Goal: Task Accomplishment & Management: Use online tool/utility

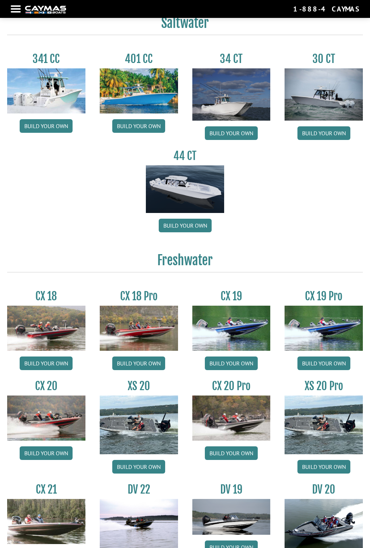
scroll to position [445, 0]
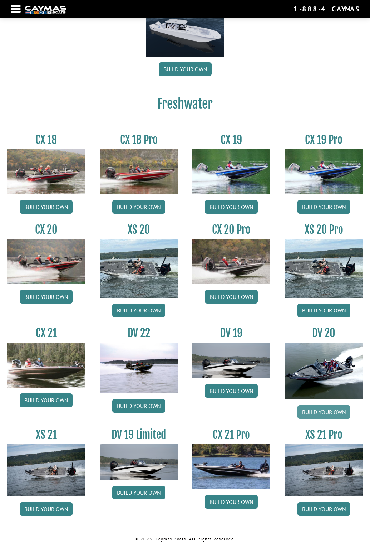
click at [316, 409] on link "Build your own" at bounding box center [324, 412] width 53 height 14
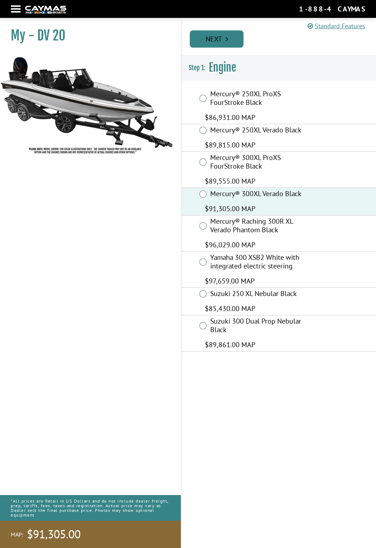
click at [219, 39] on link "Next" at bounding box center [217, 38] width 54 height 17
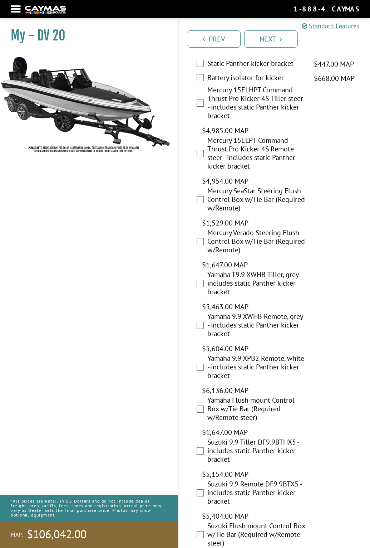
scroll to position [2884, 0]
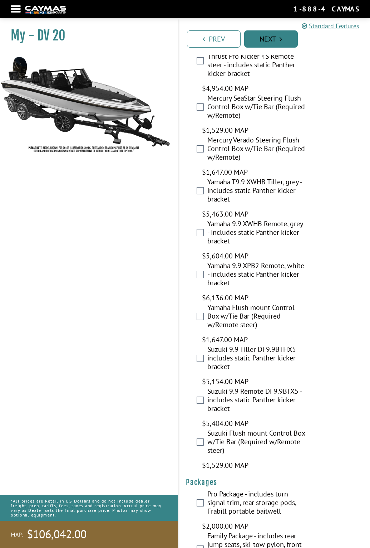
click at [262, 33] on link "Next" at bounding box center [271, 38] width 54 height 17
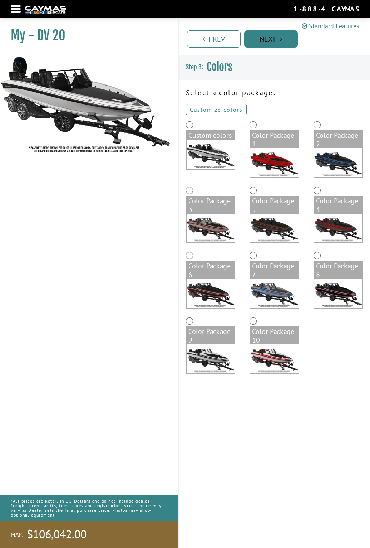
scroll to position [0, 0]
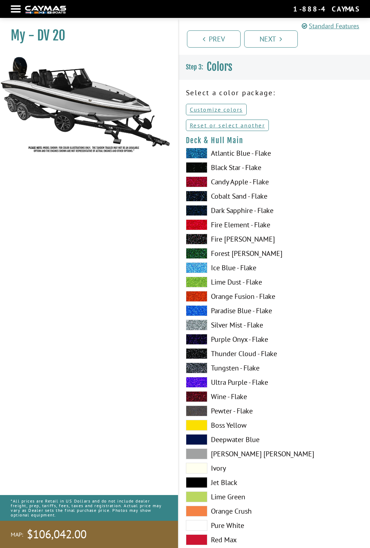
click at [194, 151] on span at bounding box center [196, 153] width 21 height 11
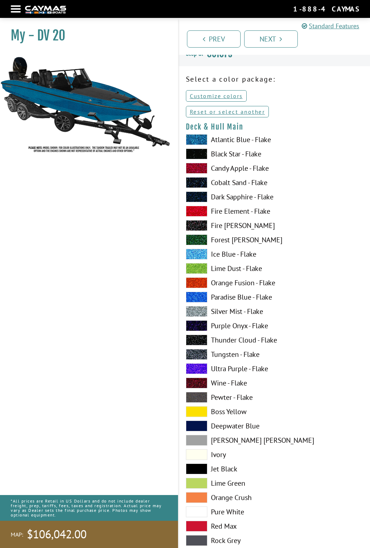
scroll to position [36, 0]
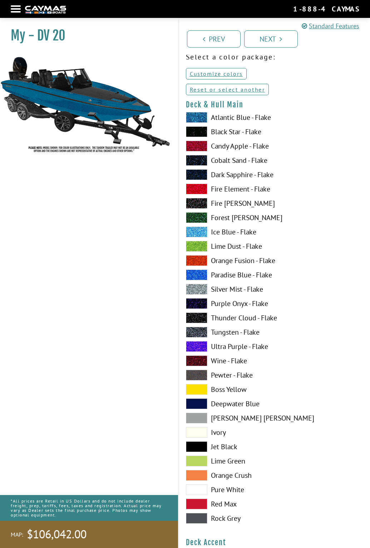
click at [195, 428] on span at bounding box center [196, 432] width 21 height 11
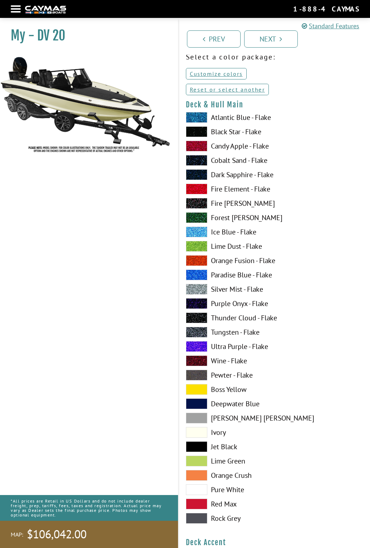
click at [198, 486] on span at bounding box center [196, 489] width 21 height 11
click at [195, 473] on span at bounding box center [196, 475] width 21 height 11
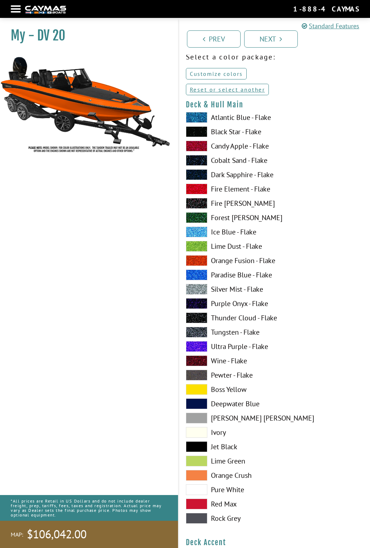
click at [212, 77] on link "Customize colors" at bounding box center [216, 73] width 61 height 11
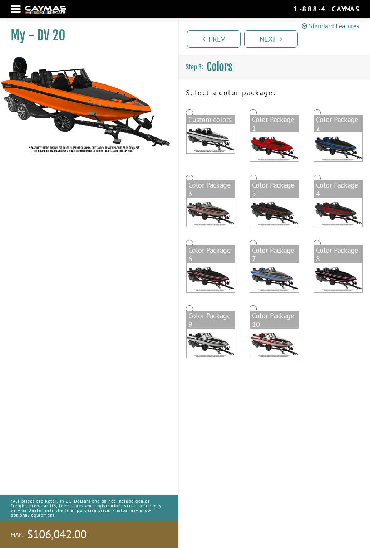
scroll to position [0, 0]
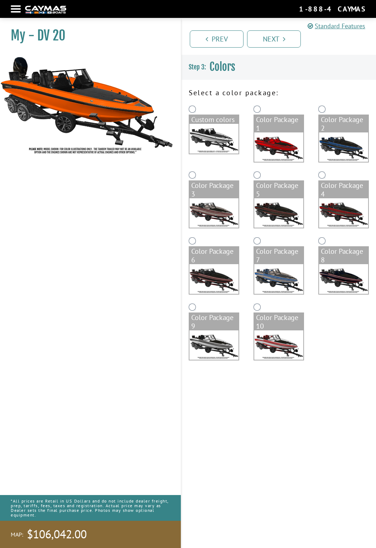
click at [349, 271] on img at bounding box center [343, 278] width 49 height 29
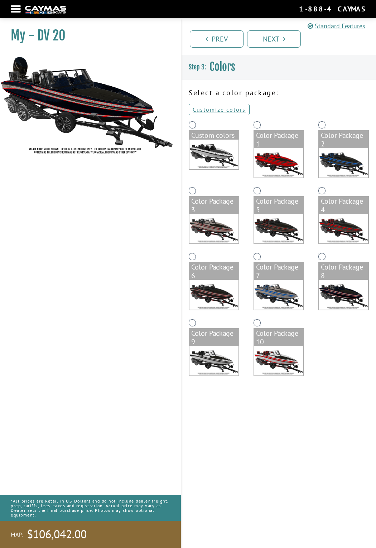
click at [351, 222] on img at bounding box center [343, 228] width 49 height 29
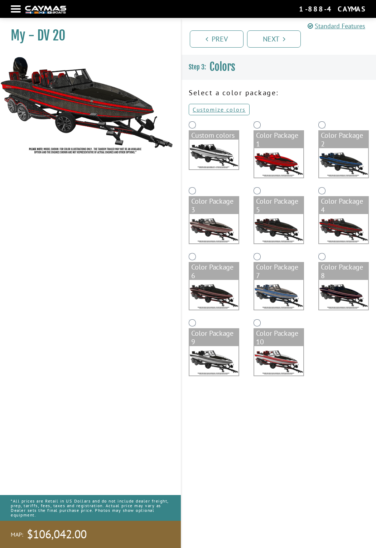
click at [198, 148] on img at bounding box center [213, 155] width 49 height 30
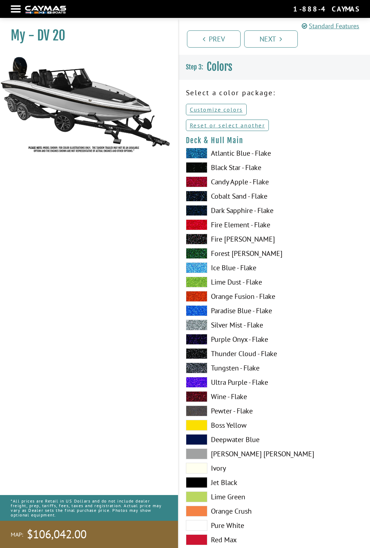
scroll to position [286, 0]
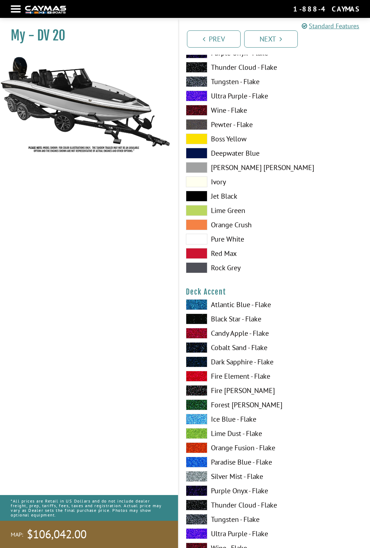
click at [204, 197] on span at bounding box center [196, 196] width 21 height 11
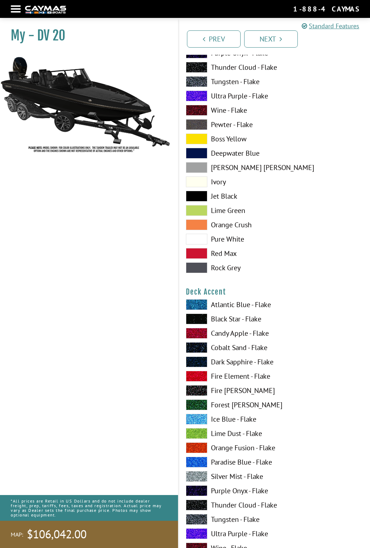
click at [199, 335] on span at bounding box center [196, 333] width 21 height 11
click at [194, 448] on span at bounding box center [196, 447] width 21 height 11
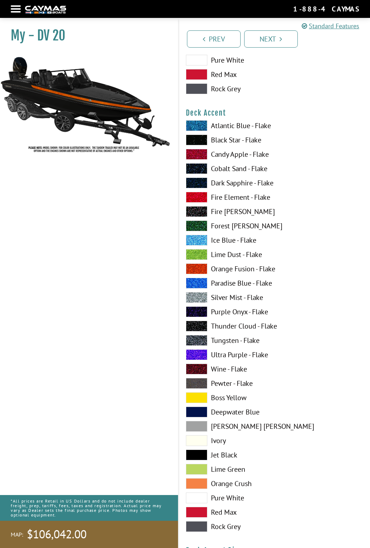
scroll to position [644, 0]
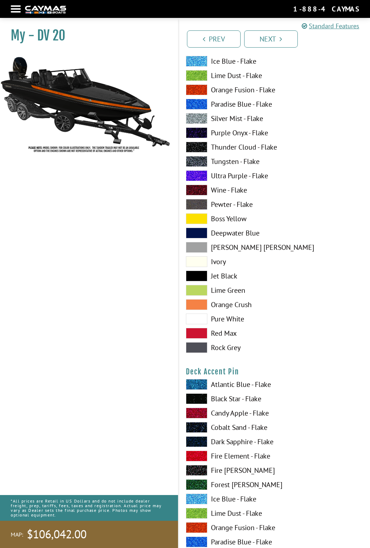
click at [192, 527] on span at bounding box center [196, 527] width 21 height 11
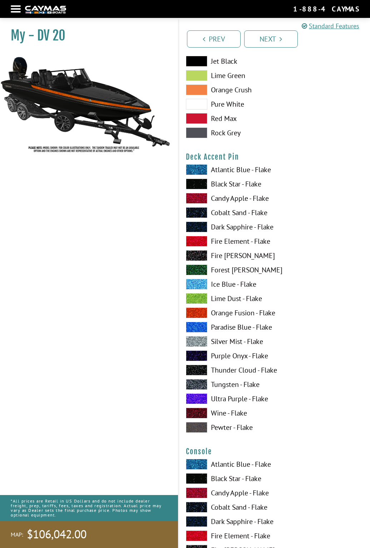
scroll to position [1002, 0]
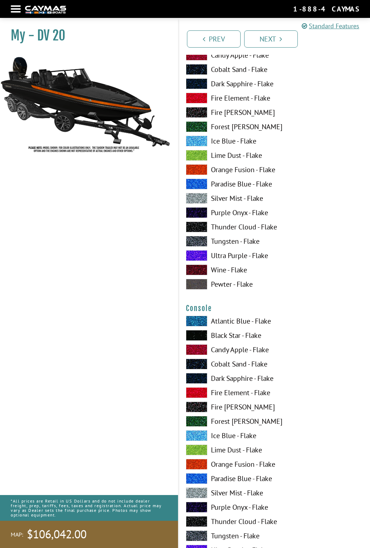
click at [195, 464] on span at bounding box center [196, 464] width 21 height 11
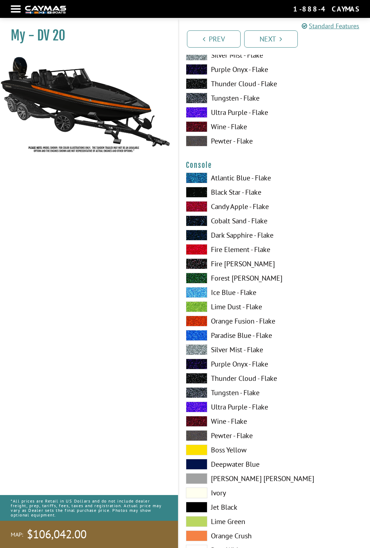
scroll to position [1324, 0]
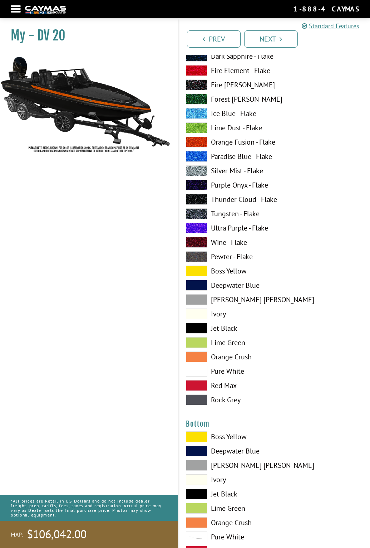
click at [198, 433] on span at bounding box center [196, 436] width 21 height 11
click at [199, 435] on span at bounding box center [196, 436] width 21 height 11
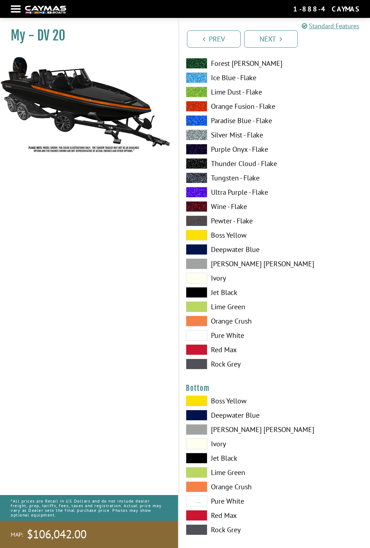
click at [199, 442] on span at bounding box center [196, 443] width 21 height 11
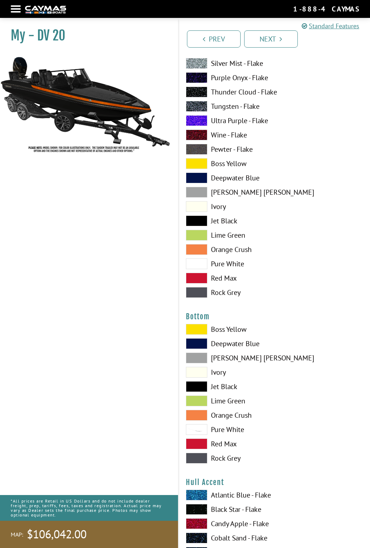
click at [206, 388] on span at bounding box center [196, 386] width 21 height 11
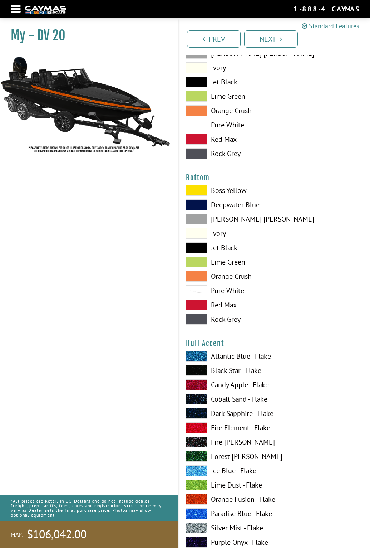
scroll to position [1574, 0]
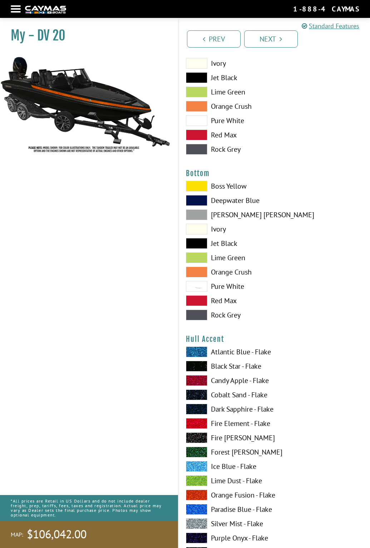
click at [190, 491] on span at bounding box center [196, 495] width 21 height 11
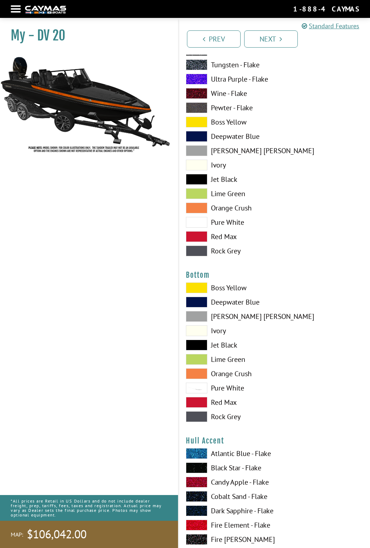
scroll to position [1324, 0]
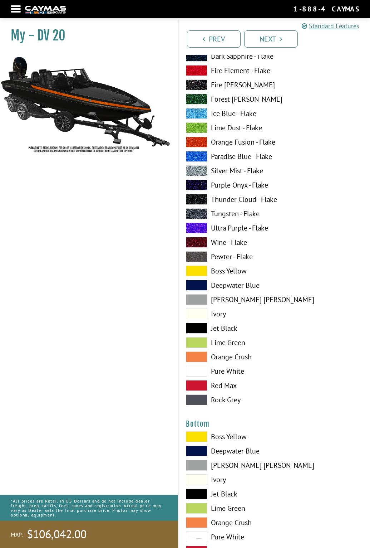
click at [201, 99] on span at bounding box center [196, 99] width 21 height 11
click at [199, 100] on span at bounding box center [196, 99] width 21 height 11
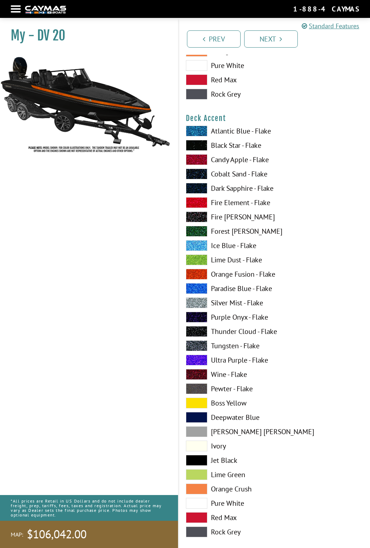
scroll to position [465, 0]
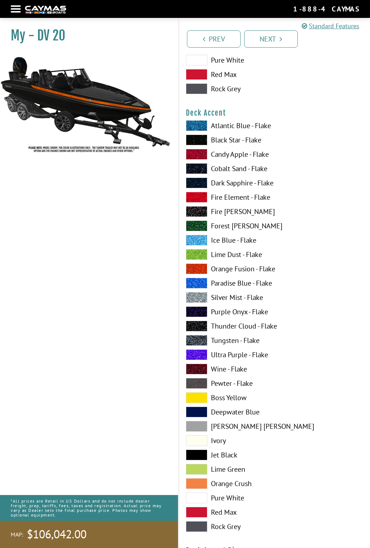
click at [198, 227] on span at bounding box center [196, 225] width 21 height 11
click at [202, 63] on span at bounding box center [196, 60] width 21 height 11
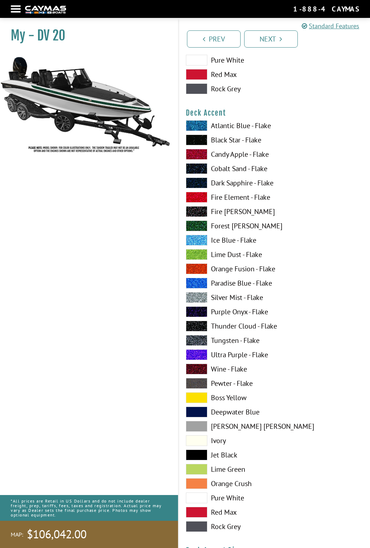
scroll to position [716, 0]
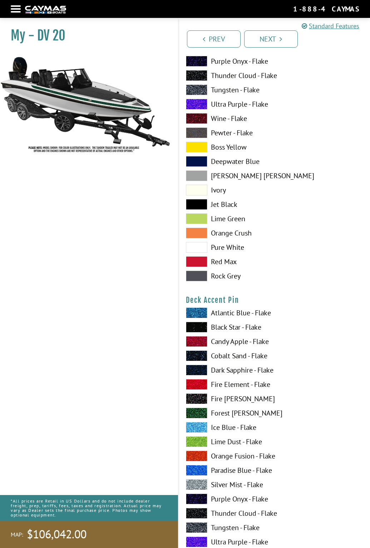
click at [192, 413] on span at bounding box center [196, 413] width 21 height 11
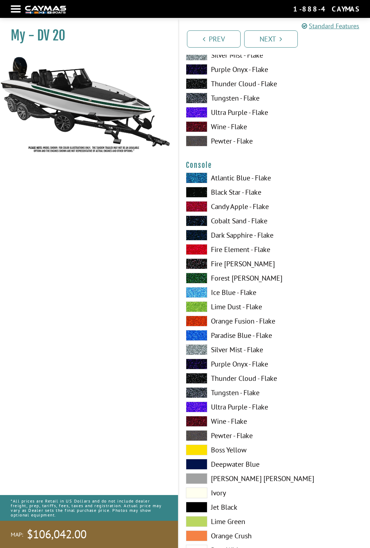
scroll to position [1288, 0]
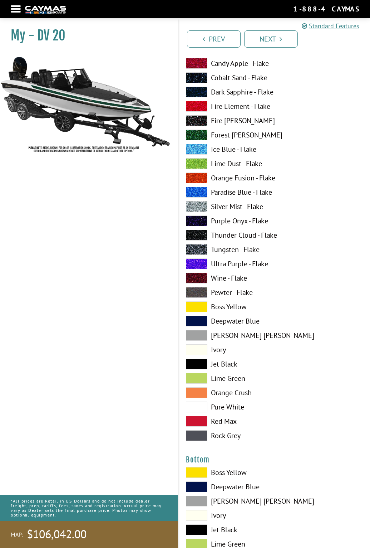
click at [200, 406] on span at bounding box center [196, 406] width 21 height 11
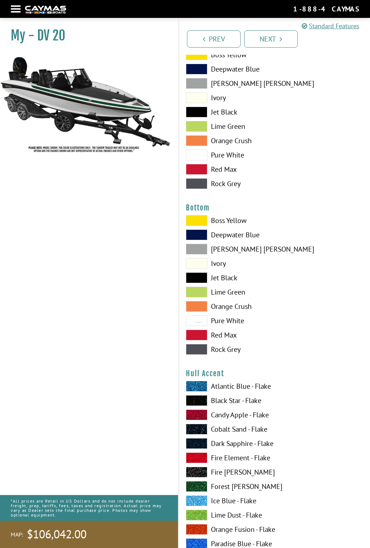
scroll to position [1610, 0]
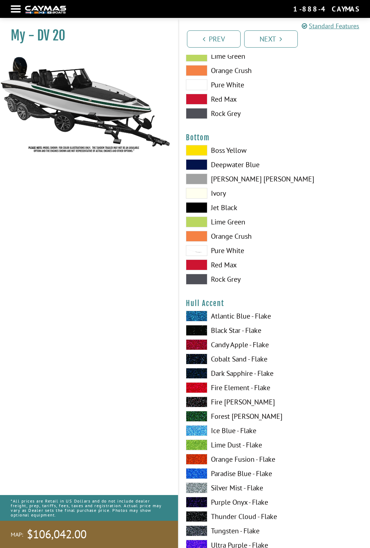
click at [195, 417] on span at bounding box center [196, 416] width 21 height 11
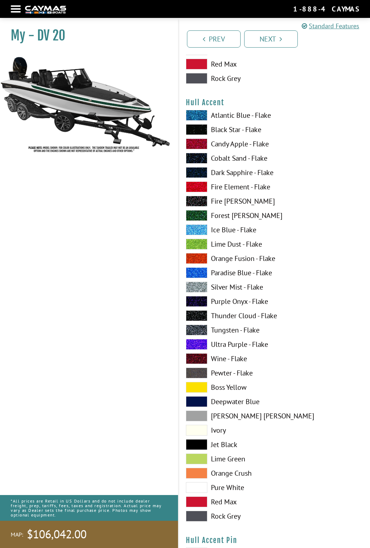
scroll to position [1932, 0]
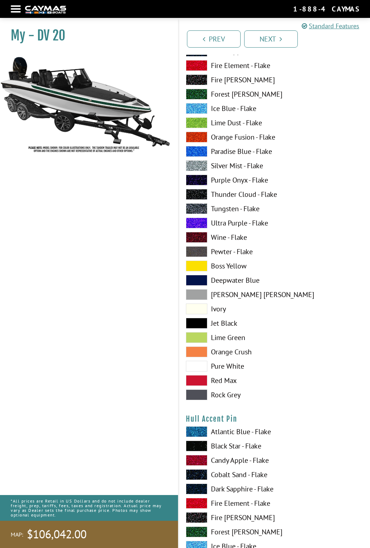
click at [196, 528] on span at bounding box center [196, 531] width 21 height 11
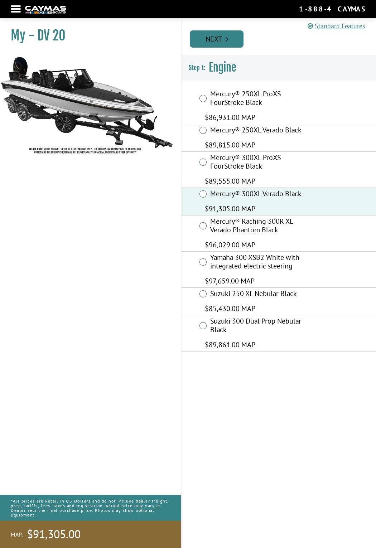
click at [223, 36] on link "Next" at bounding box center [217, 38] width 54 height 17
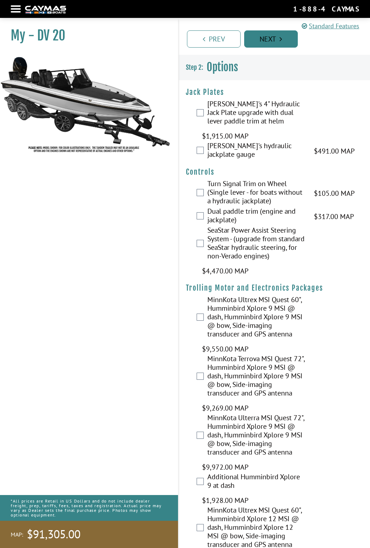
click at [223, 36] on link "Prev" at bounding box center [214, 38] width 54 height 17
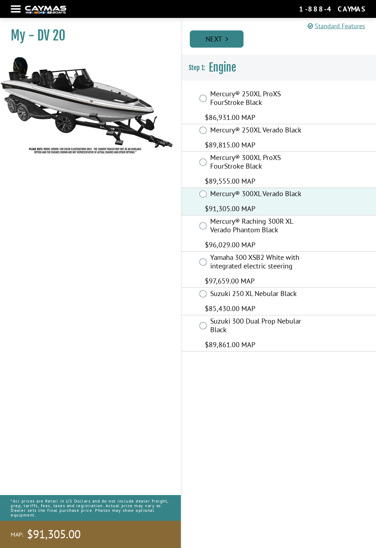
click at [212, 42] on link "Next" at bounding box center [217, 38] width 54 height 17
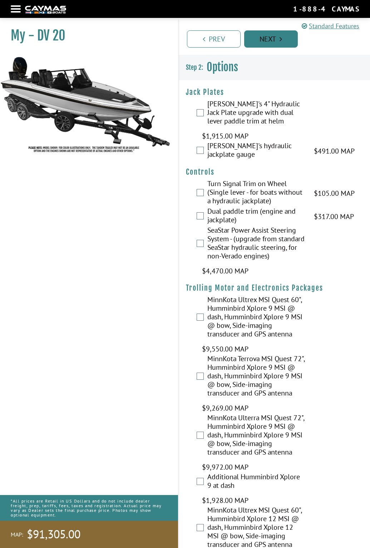
click at [278, 39] on link "Next" at bounding box center [271, 38] width 54 height 17
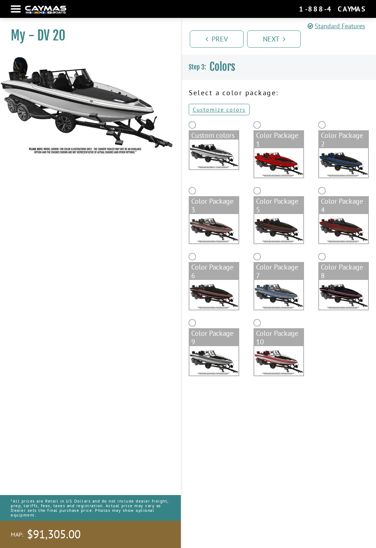
click at [201, 156] on img at bounding box center [213, 155] width 49 height 30
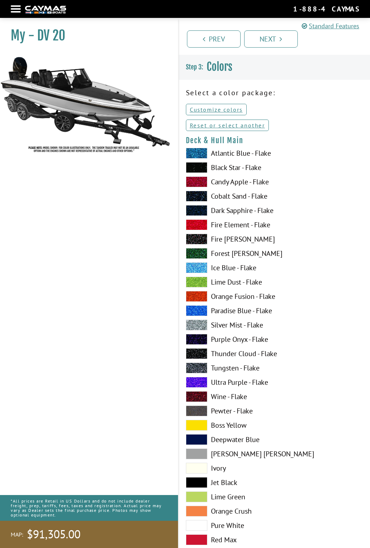
click at [194, 252] on span at bounding box center [196, 253] width 21 height 11
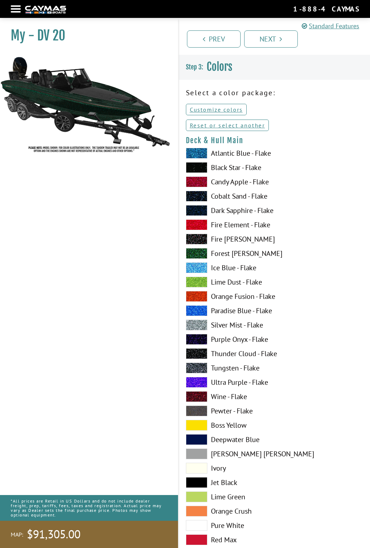
click at [196, 326] on span at bounding box center [196, 325] width 21 height 11
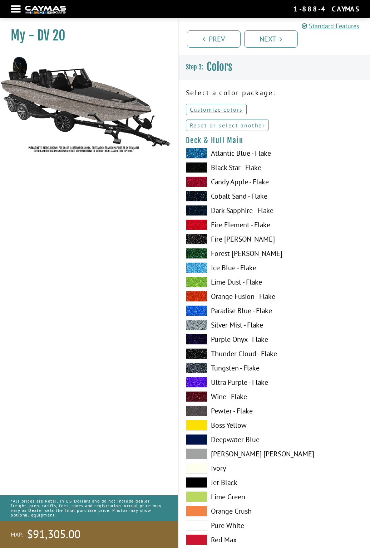
click at [200, 257] on span at bounding box center [196, 253] width 21 height 11
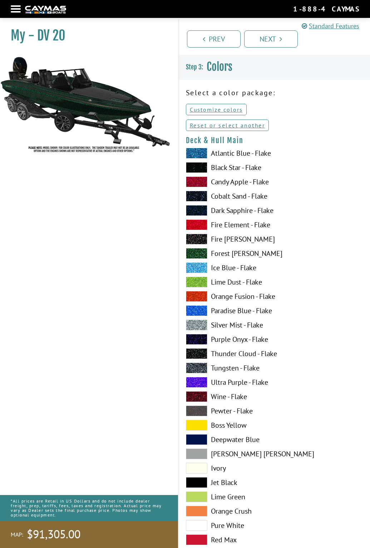
click at [203, 522] on span at bounding box center [196, 525] width 21 height 11
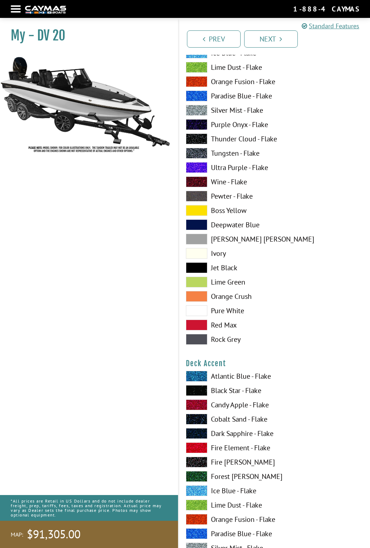
scroll to position [250, 0]
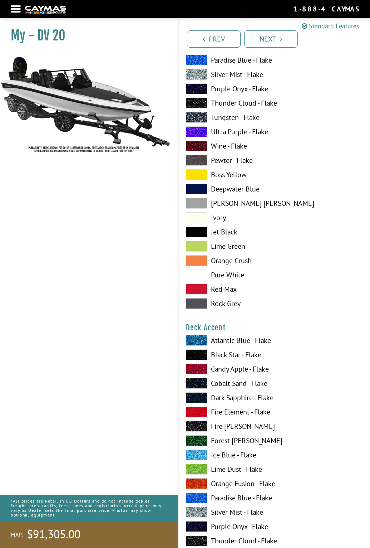
click at [192, 438] on span at bounding box center [196, 440] width 21 height 11
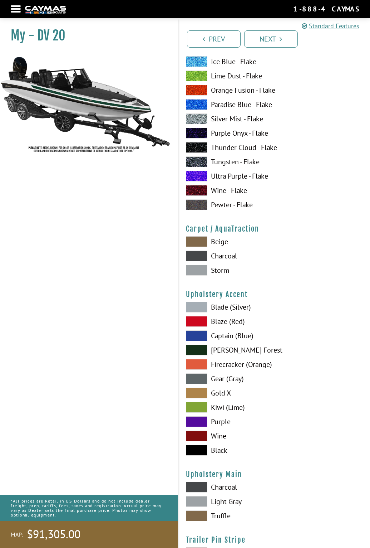
scroll to position [3309, 0]
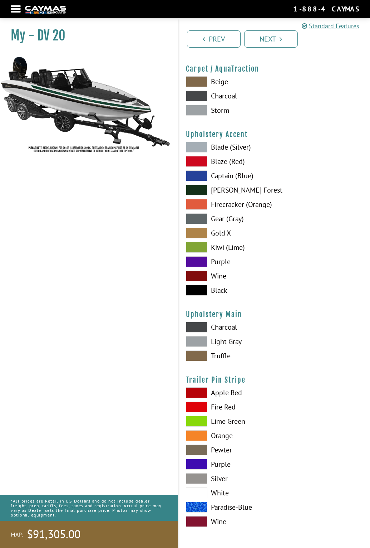
click at [199, 493] on span at bounding box center [196, 492] width 21 height 11
click at [198, 355] on span at bounding box center [196, 355] width 21 height 11
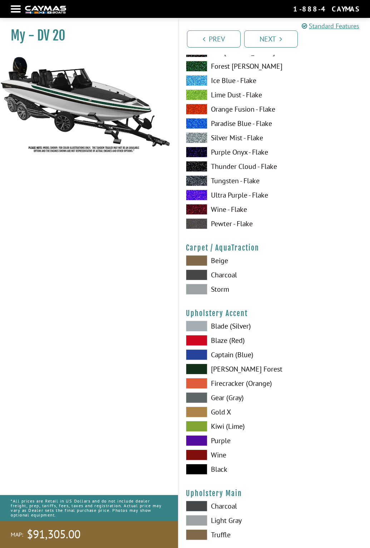
click at [197, 259] on span at bounding box center [196, 260] width 21 height 11
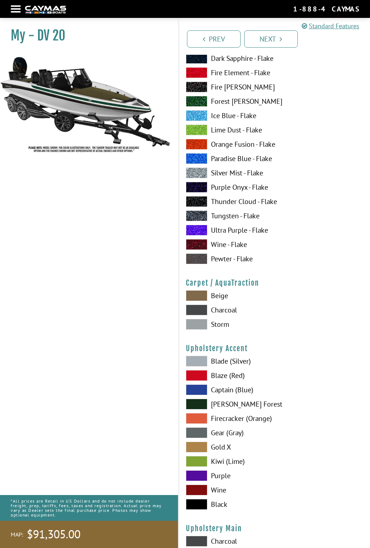
scroll to position [3058, 0]
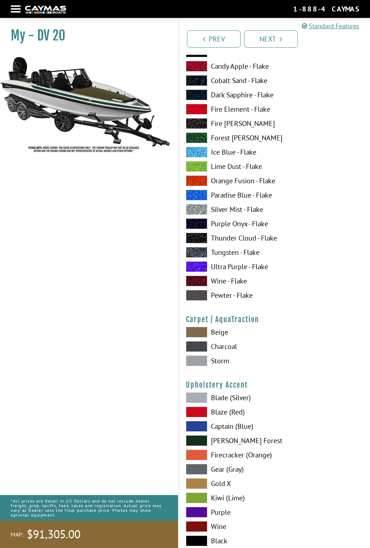
click at [199, 140] on span at bounding box center [196, 137] width 21 height 11
click at [196, 135] on span at bounding box center [196, 137] width 21 height 11
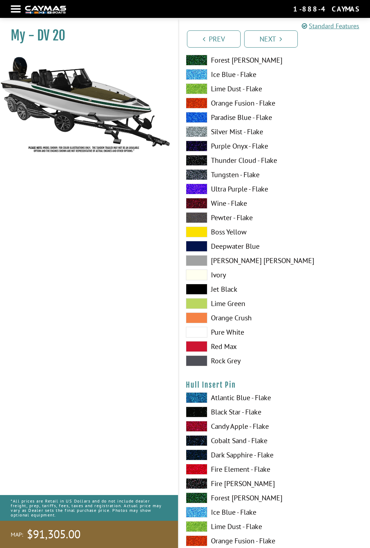
scroll to position [2629, 0]
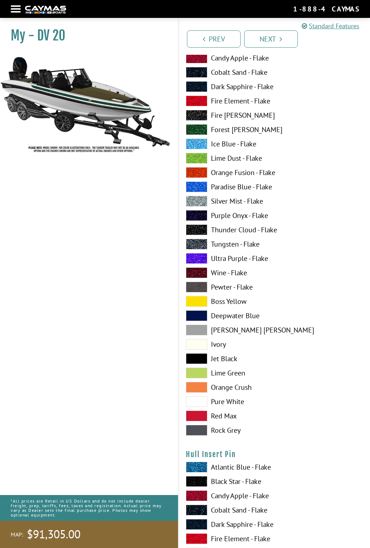
click at [198, 128] on span at bounding box center [196, 129] width 21 height 11
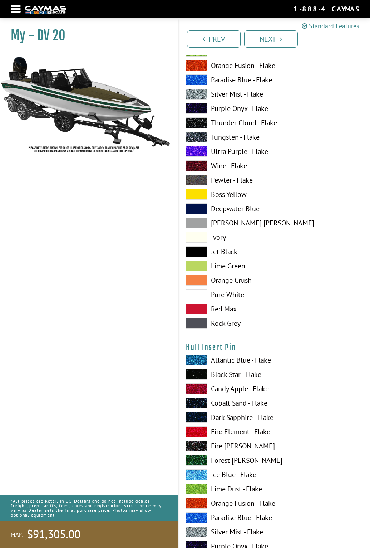
click at [200, 376] on span at bounding box center [196, 374] width 21 height 11
click at [201, 193] on span at bounding box center [196, 194] width 21 height 11
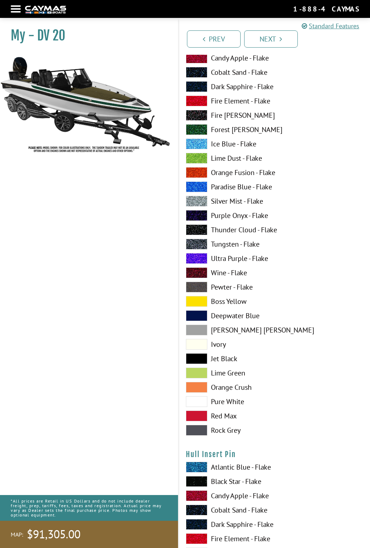
click at [198, 128] on span at bounding box center [196, 129] width 21 height 11
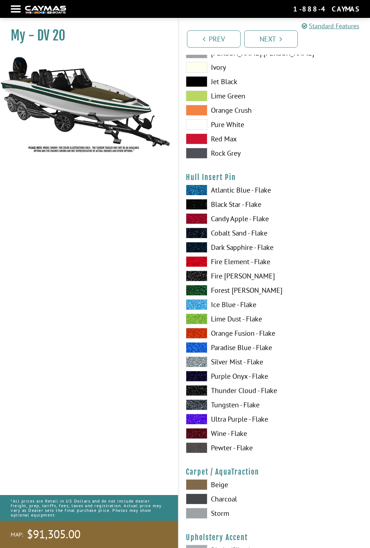
scroll to position [3023, 0]
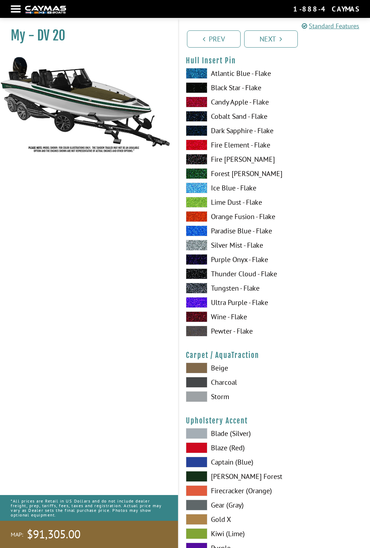
click at [200, 393] on span at bounding box center [196, 396] width 21 height 11
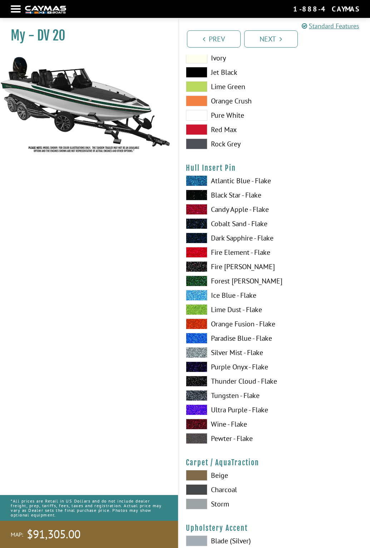
scroll to position [3166, 0]
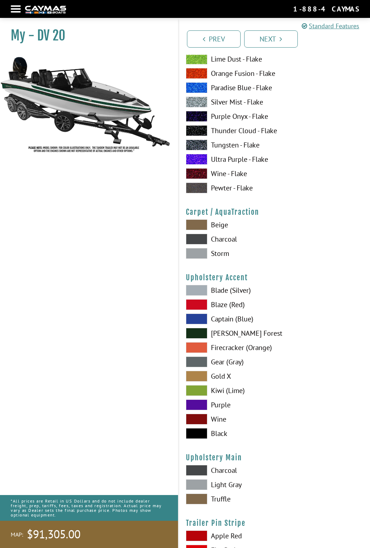
click at [197, 331] on span at bounding box center [196, 333] width 21 height 11
click at [195, 364] on span at bounding box center [196, 361] width 21 height 11
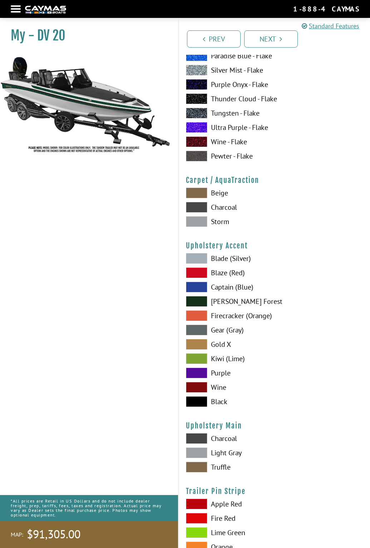
scroll to position [3237, 0]
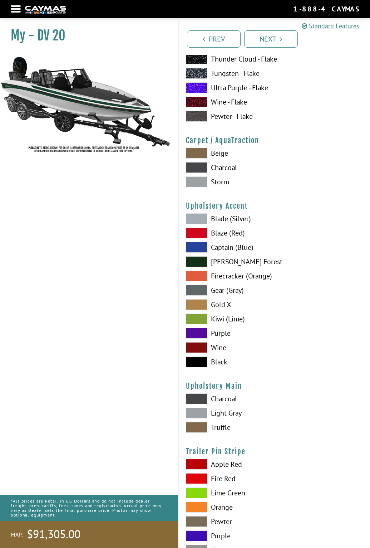
click at [195, 414] on span at bounding box center [196, 413] width 21 height 11
click at [198, 428] on span at bounding box center [196, 427] width 21 height 11
click at [201, 413] on span at bounding box center [196, 413] width 21 height 11
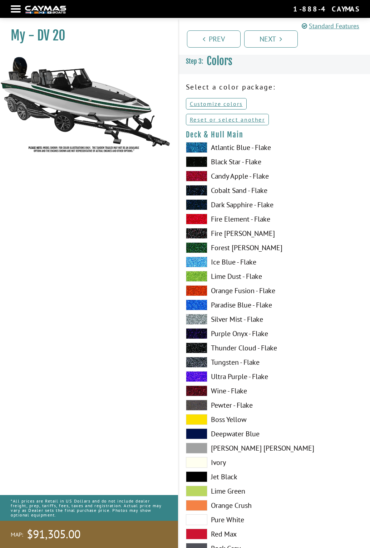
scroll to position [0, 0]
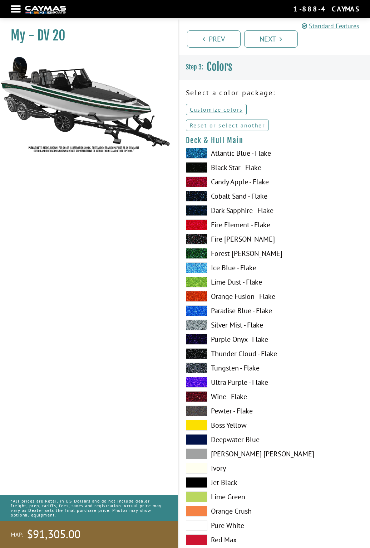
click at [198, 195] on span at bounding box center [196, 196] width 21 height 11
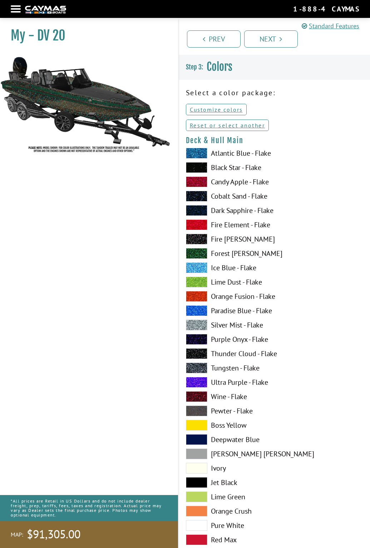
click at [196, 453] on span at bounding box center [196, 453] width 21 height 11
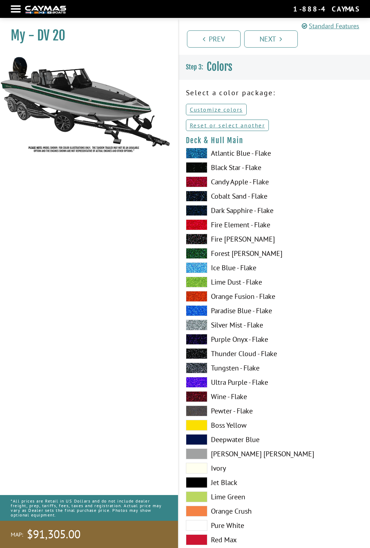
click at [197, 485] on span at bounding box center [196, 482] width 21 height 11
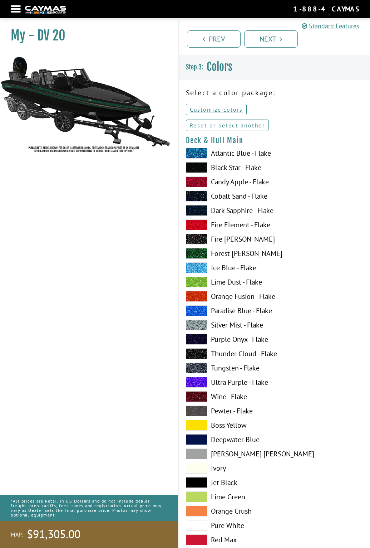
click at [198, 457] on span at bounding box center [196, 453] width 21 height 11
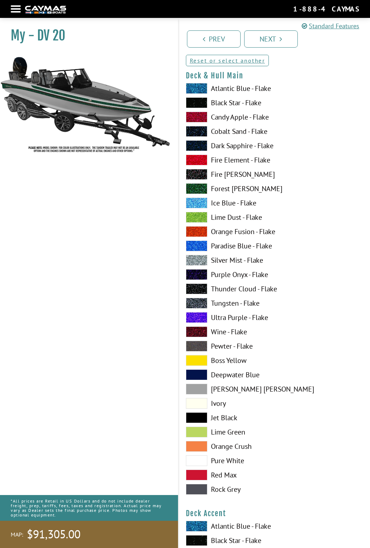
scroll to position [72, 0]
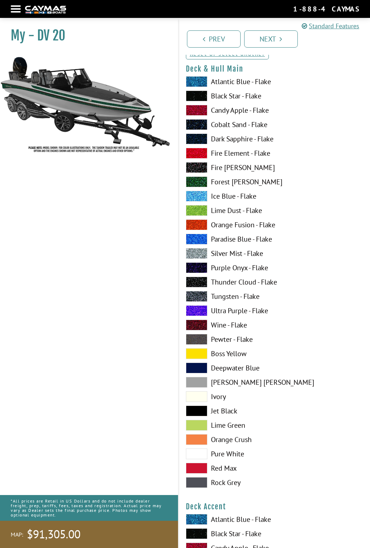
click at [197, 482] on span at bounding box center [196, 482] width 21 height 11
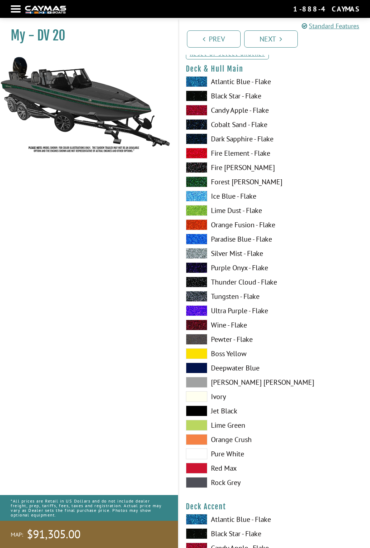
click at [193, 278] on span at bounding box center [196, 282] width 21 height 11
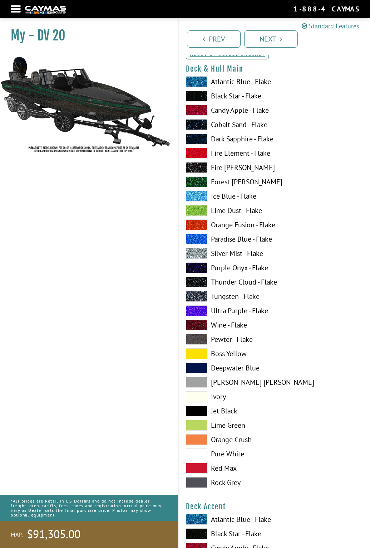
click at [204, 168] on span at bounding box center [196, 167] width 21 height 11
click at [199, 123] on span at bounding box center [196, 124] width 21 height 11
click at [197, 92] on span at bounding box center [196, 96] width 21 height 11
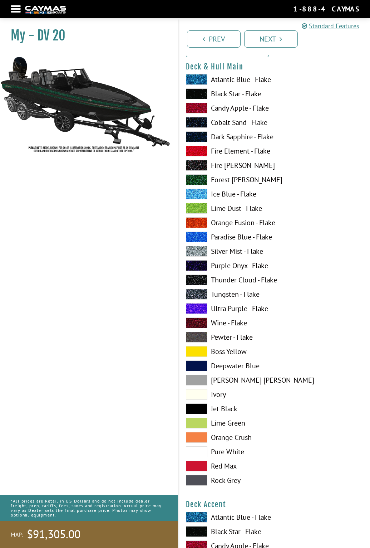
scroll to position [322, 0]
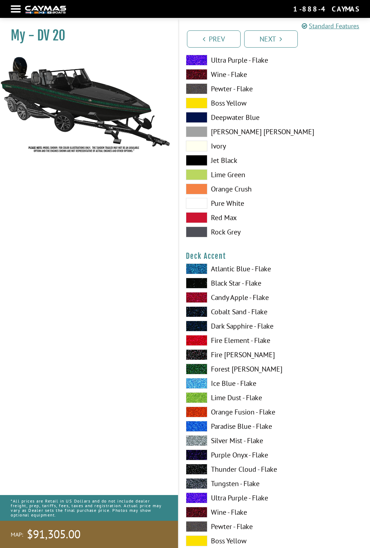
click at [201, 413] on span at bounding box center [196, 411] width 21 height 11
click at [193, 284] on span at bounding box center [196, 283] width 21 height 11
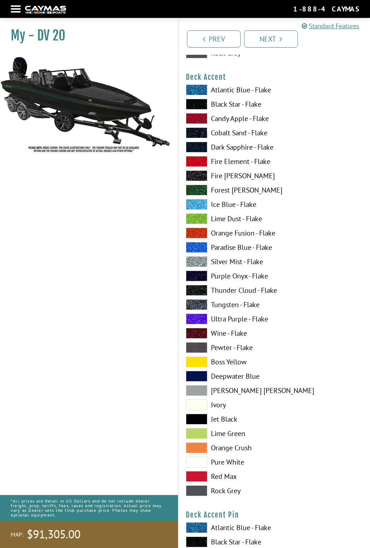
click at [198, 420] on span at bounding box center [196, 419] width 21 height 11
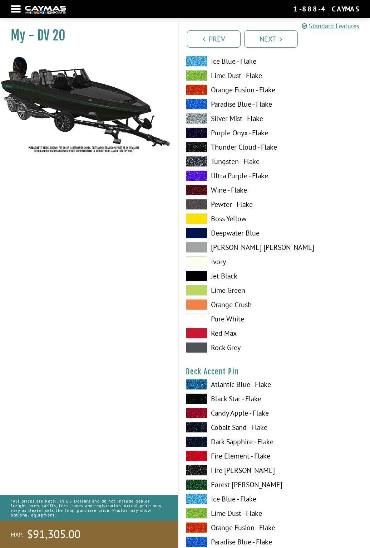
scroll to position [751, 0]
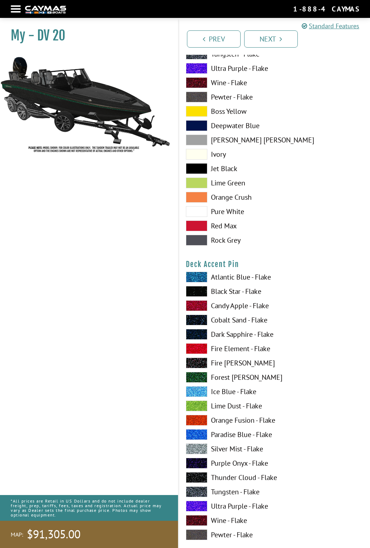
click at [198, 420] on span at bounding box center [196, 420] width 21 height 11
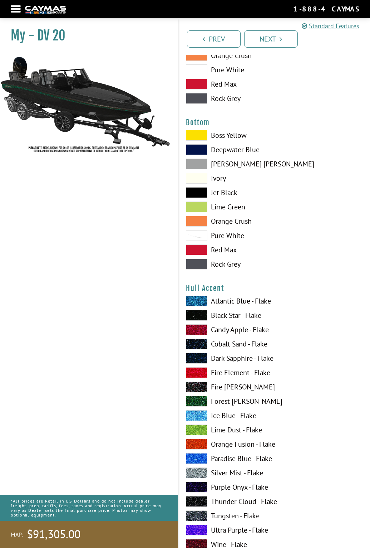
scroll to position [1789, 0]
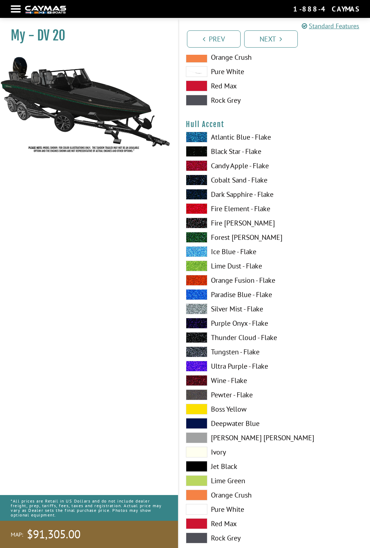
click at [196, 284] on span at bounding box center [196, 280] width 21 height 11
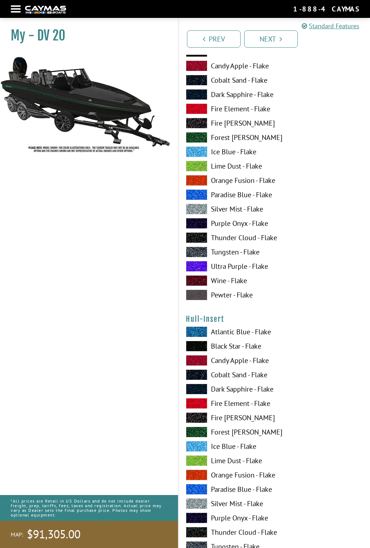
scroll to position [2648, 0]
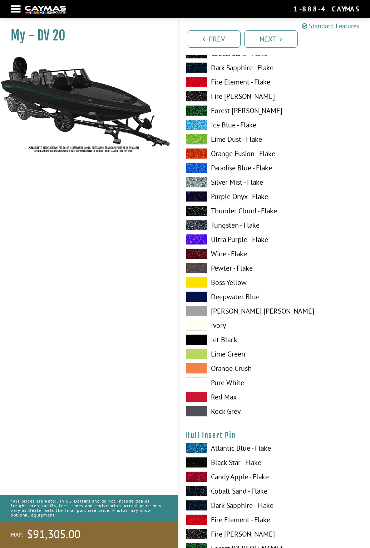
click at [194, 367] on span at bounding box center [196, 368] width 21 height 11
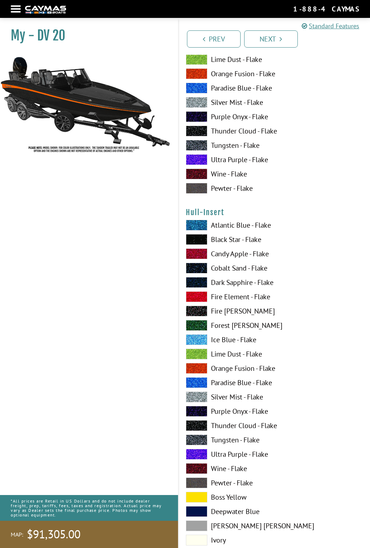
click at [196, 367] on span at bounding box center [196, 368] width 21 height 11
click at [202, 238] on span at bounding box center [196, 239] width 21 height 11
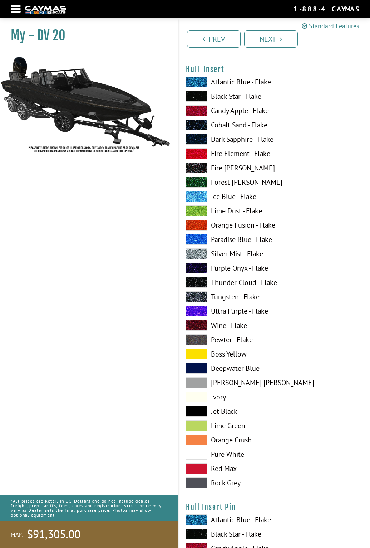
click at [205, 454] on span at bounding box center [196, 454] width 21 height 11
click at [204, 439] on span at bounding box center [196, 439] width 21 height 11
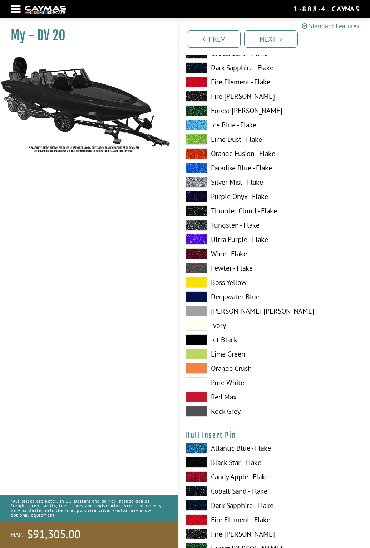
click at [204, 460] on span at bounding box center [196, 462] width 21 height 11
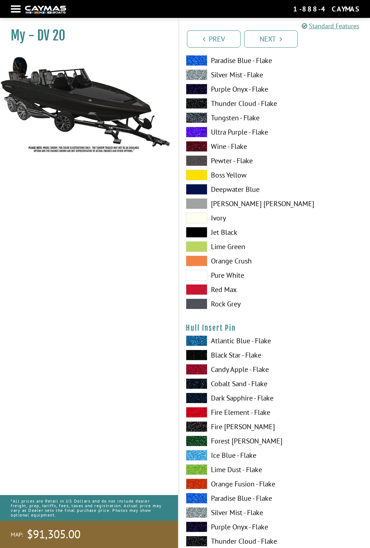
scroll to position [2934, 0]
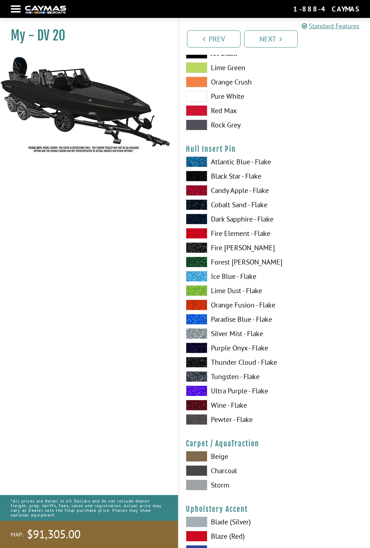
click at [198, 329] on span at bounding box center [196, 333] width 21 height 11
click at [199, 176] on span at bounding box center [196, 176] width 21 height 11
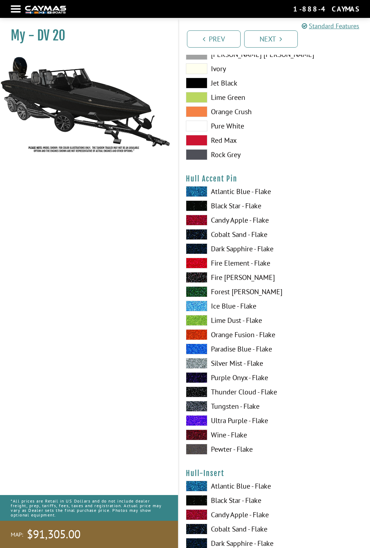
scroll to position [2111, 0]
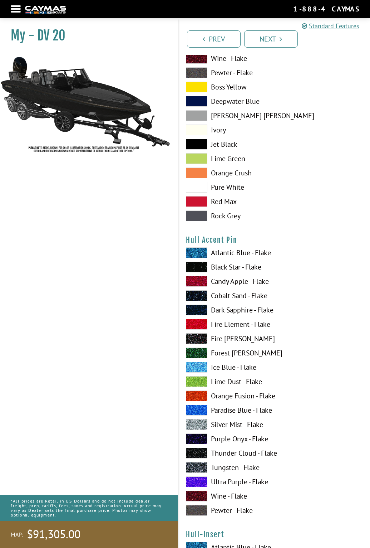
click at [200, 393] on span at bounding box center [196, 395] width 21 height 11
click at [198, 395] on span at bounding box center [196, 395] width 21 height 11
click at [200, 383] on span at bounding box center [196, 381] width 21 height 11
click at [201, 383] on span at bounding box center [196, 381] width 21 height 11
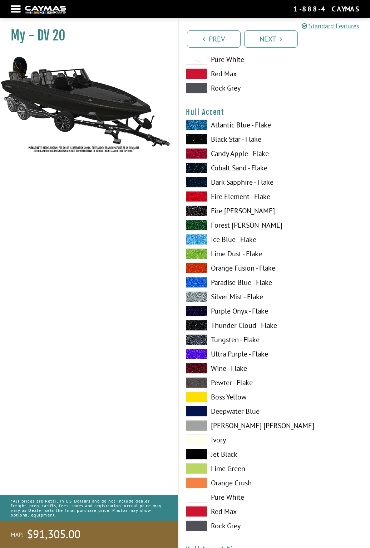
scroll to position [1682, 0]
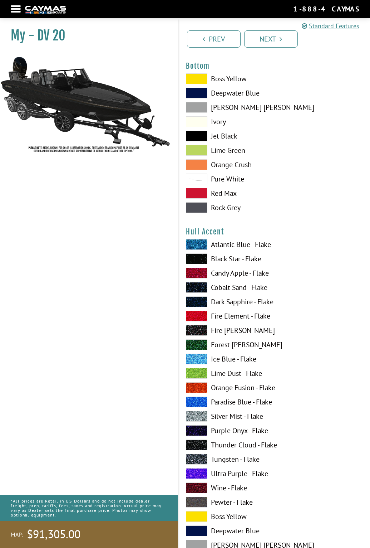
click at [196, 389] on span at bounding box center [196, 387] width 21 height 11
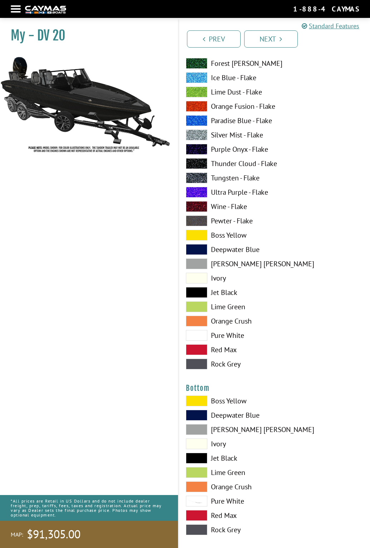
scroll to position [1217, 0]
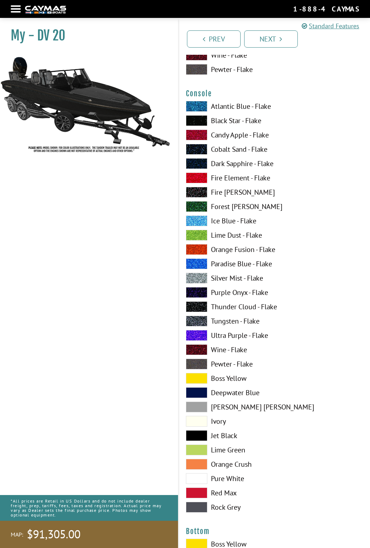
click at [198, 249] on span at bounding box center [196, 249] width 21 height 11
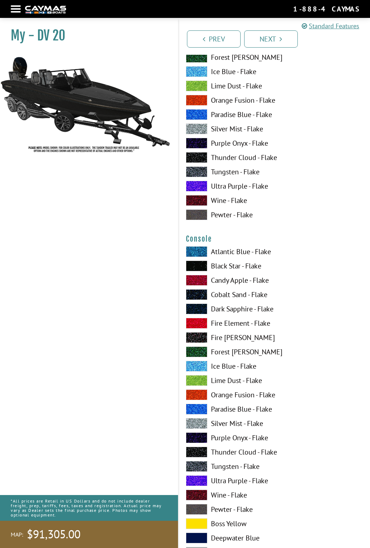
scroll to position [1002, 0]
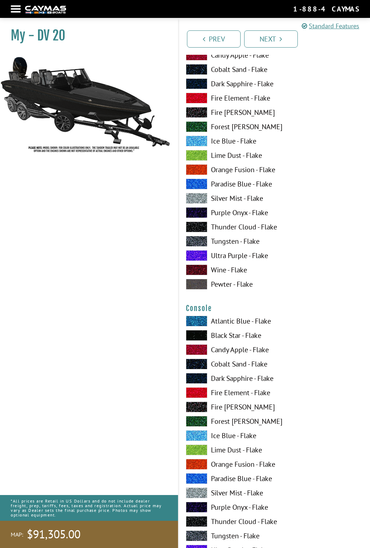
click at [198, 170] on span at bounding box center [196, 169] width 21 height 11
click at [191, 256] on span at bounding box center [196, 255] width 21 height 11
click at [199, 216] on span at bounding box center [196, 212] width 21 height 11
click at [202, 186] on span at bounding box center [196, 184] width 21 height 11
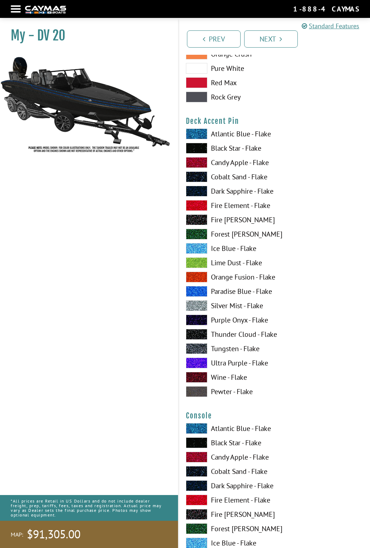
click at [196, 292] on span at bounding box center [196, 291] width 21 height 11
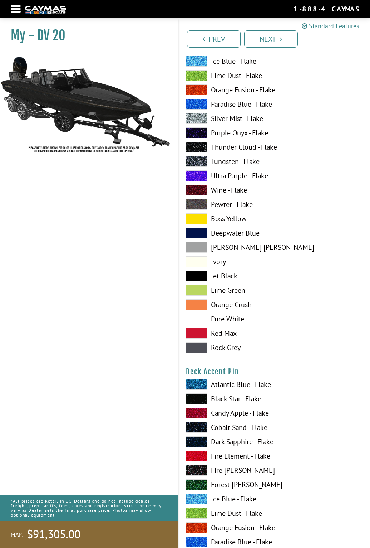
click at [198, 88] on span at bounding box center [196, 89] width 21 height 11
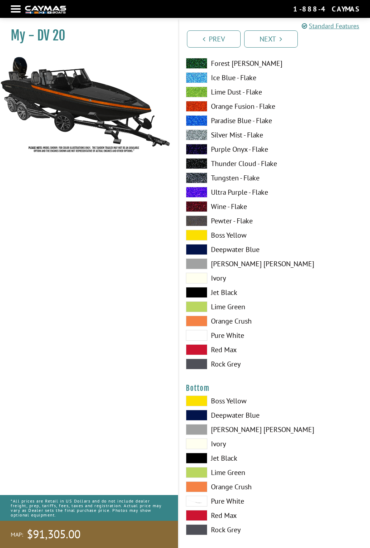
scroll to position [1109, 0]
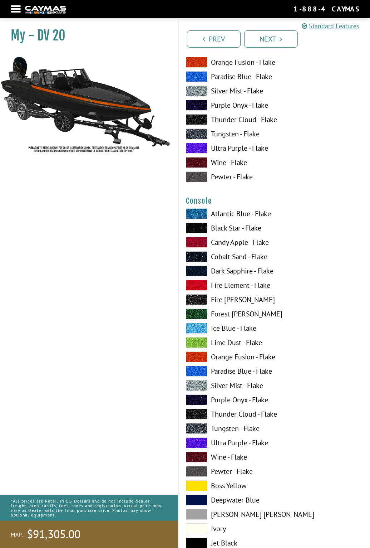
click at [194, 229] on span at bounding box center [196, 228] width 21 height 11
click at [194, 257] on span at bounding box center [196, 256] width 21 height 11
click at [198, 296] on span at bounding box center [196, 299] width 21 height 11
click at [199, 345] on span at bounding box center [196, 342] width 21 height 11
click at [196, 382] on span at bounding box center [196, 385] width 21 height 11
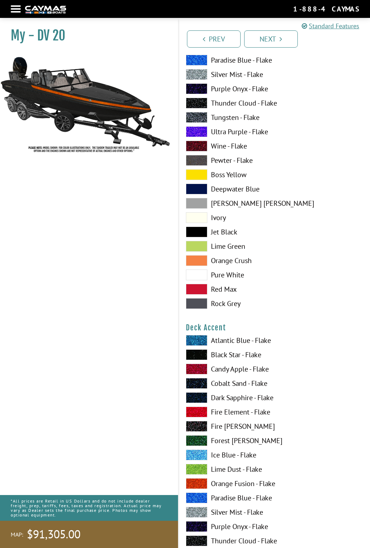
scroll to position [0, 0]
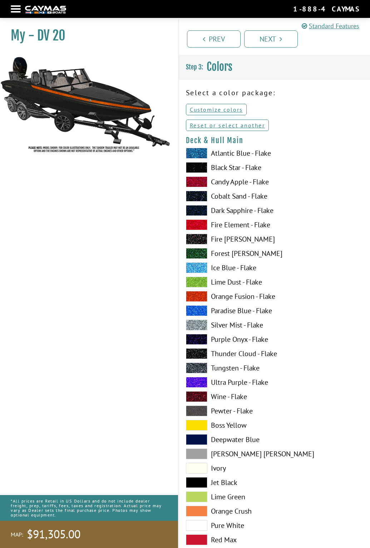
click at [198, 327] on span at bounding box center [196, 325] width 21 height 11
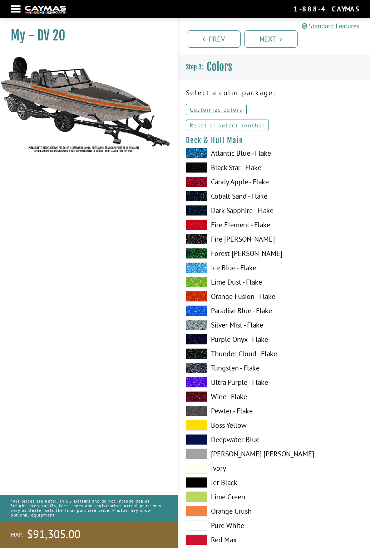
click at [192, 367] on span at bounding box center [196, 367] width 21 height 11
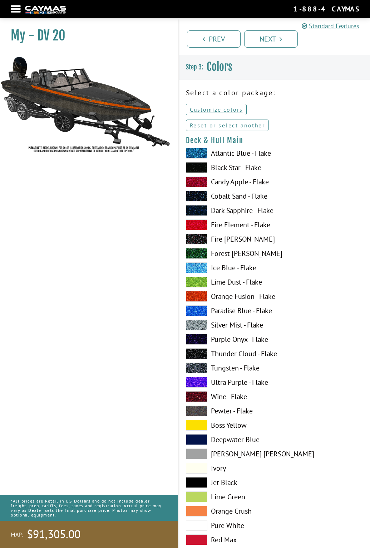
click at [198, 434] on span at bounding box center [196, 439] width 21 height 11
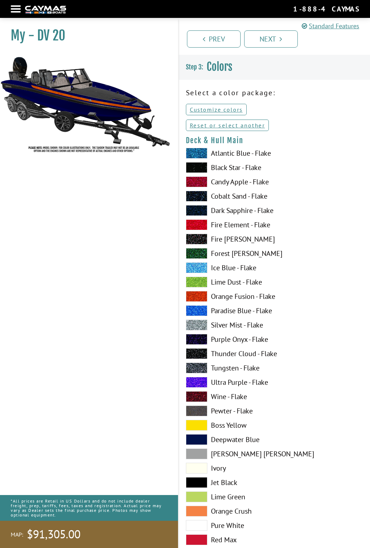
click at [195, 456] on span at bounding box center [196, 453] width 21 height 11
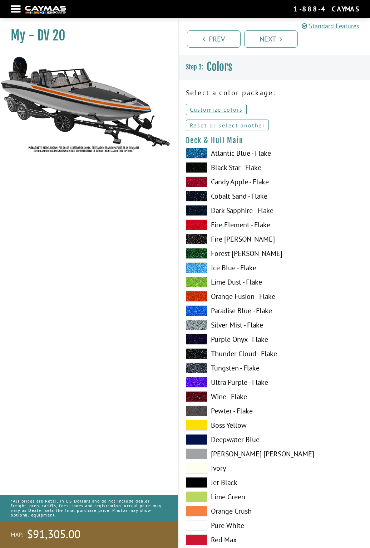
click at [195, 464] on span at bounding box center [196, 468] width 21 height 11
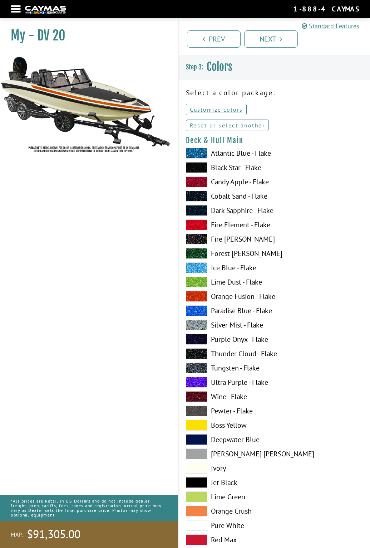
click at [197, 484] on span at bounding box center [196, 482] width 21 height 11
